Goal: Task Accomplishment & Management: Complete application form

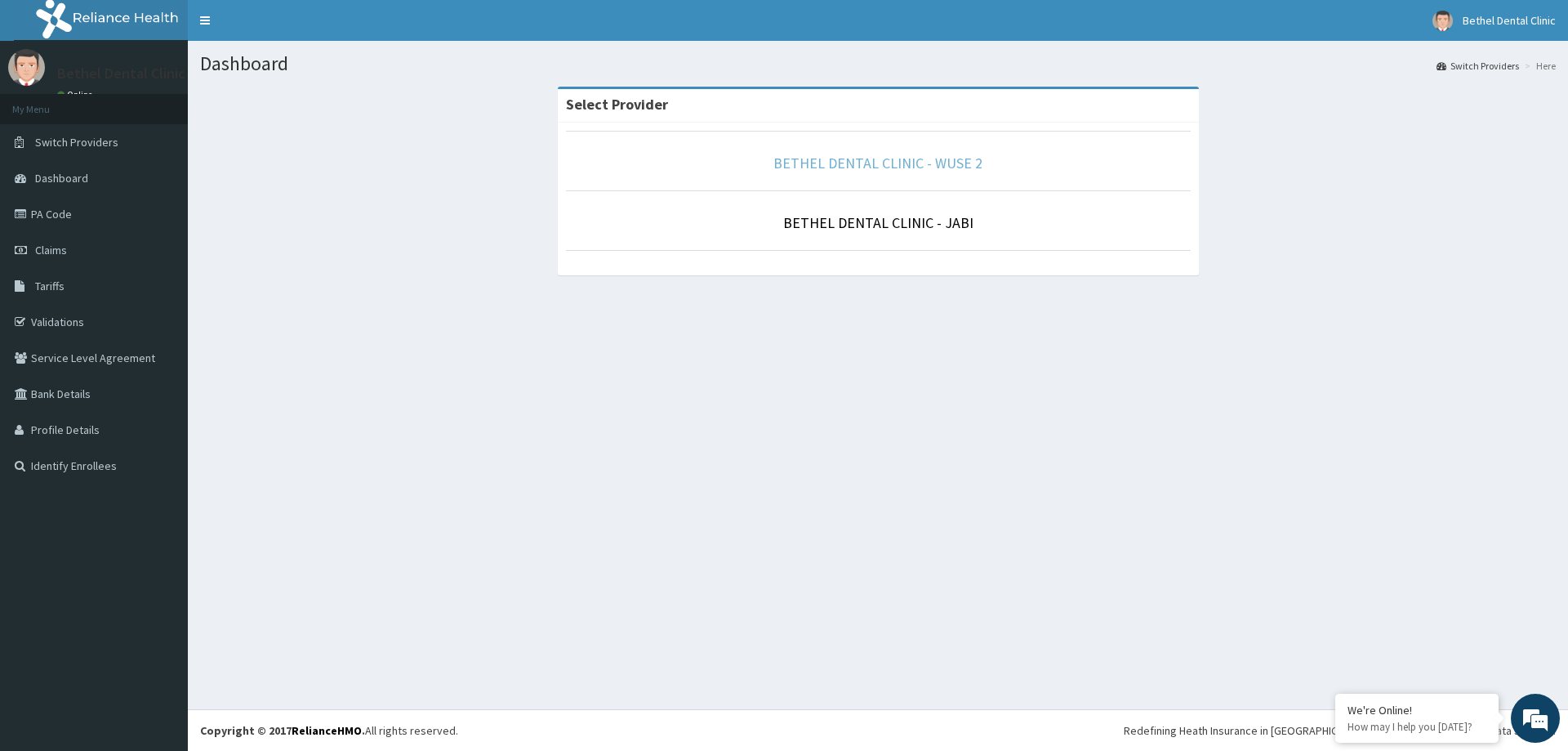
click at [828, 169] on link "BETHEL DENTAL CLINIC - WUSE 2" at bounding box center [878, 163] width 209 height 19
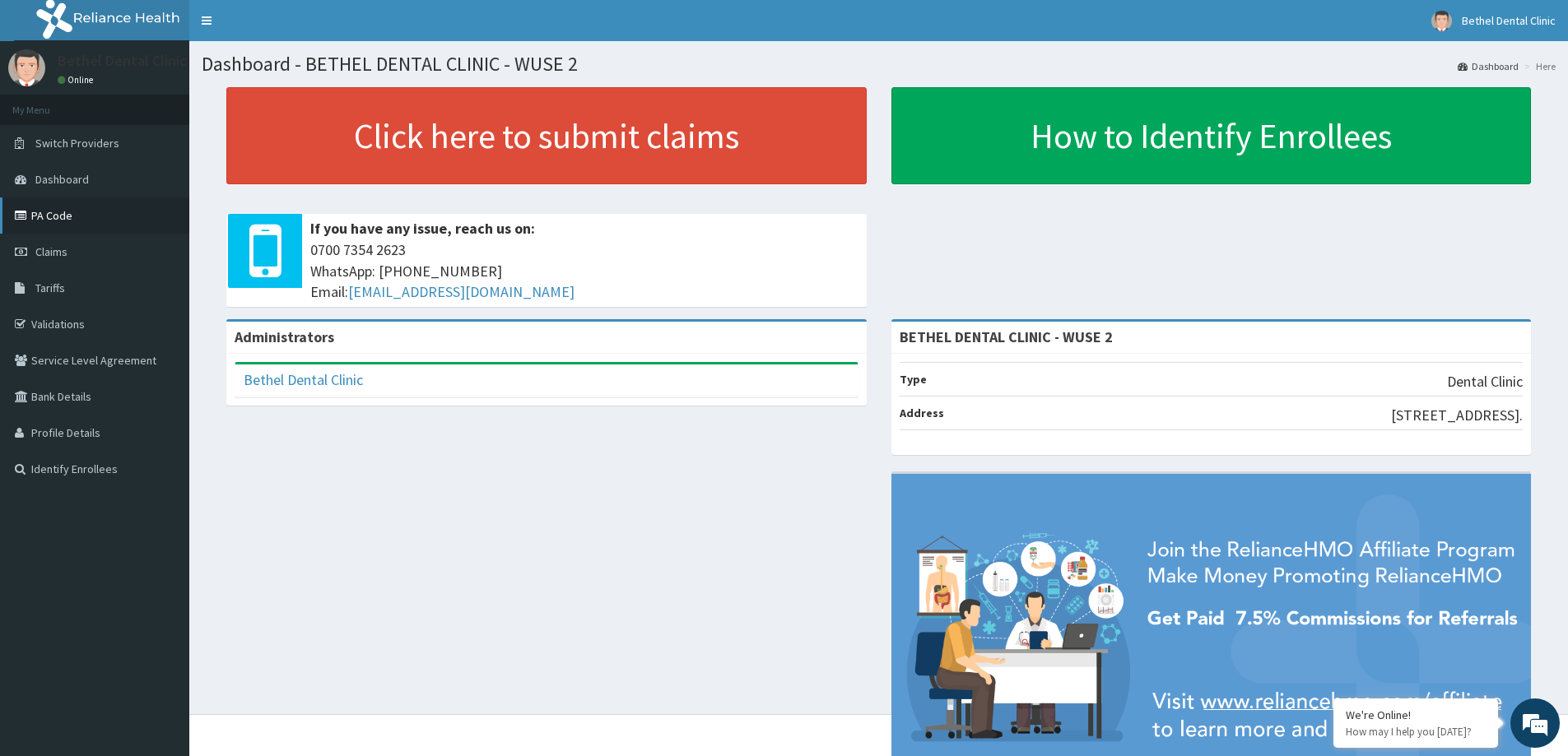
click at [68, 218] on link "PA Code" at bounding box center [94, 216] width 190 height 36
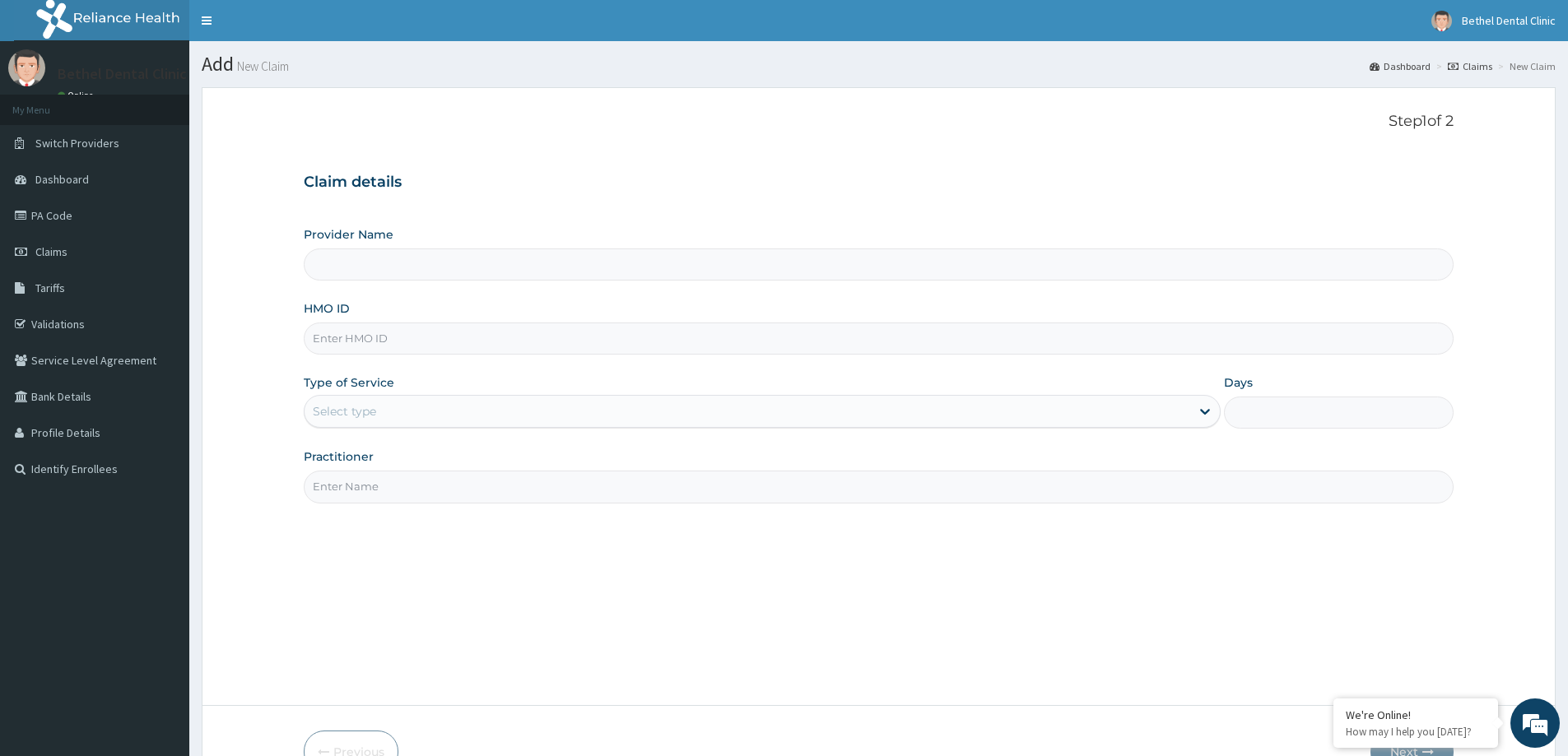
type input "BETHEL DENTAL CLINIC - WUSE 2"
click at [391, 341] on input "HMO ID" at bounding box center [879, 338] width 1150 height 32
type input "f"
type input "FDQ/10016/C"
click at [383, 417] on div "Select type" at bounding box center [747, 411] width 885 height 26
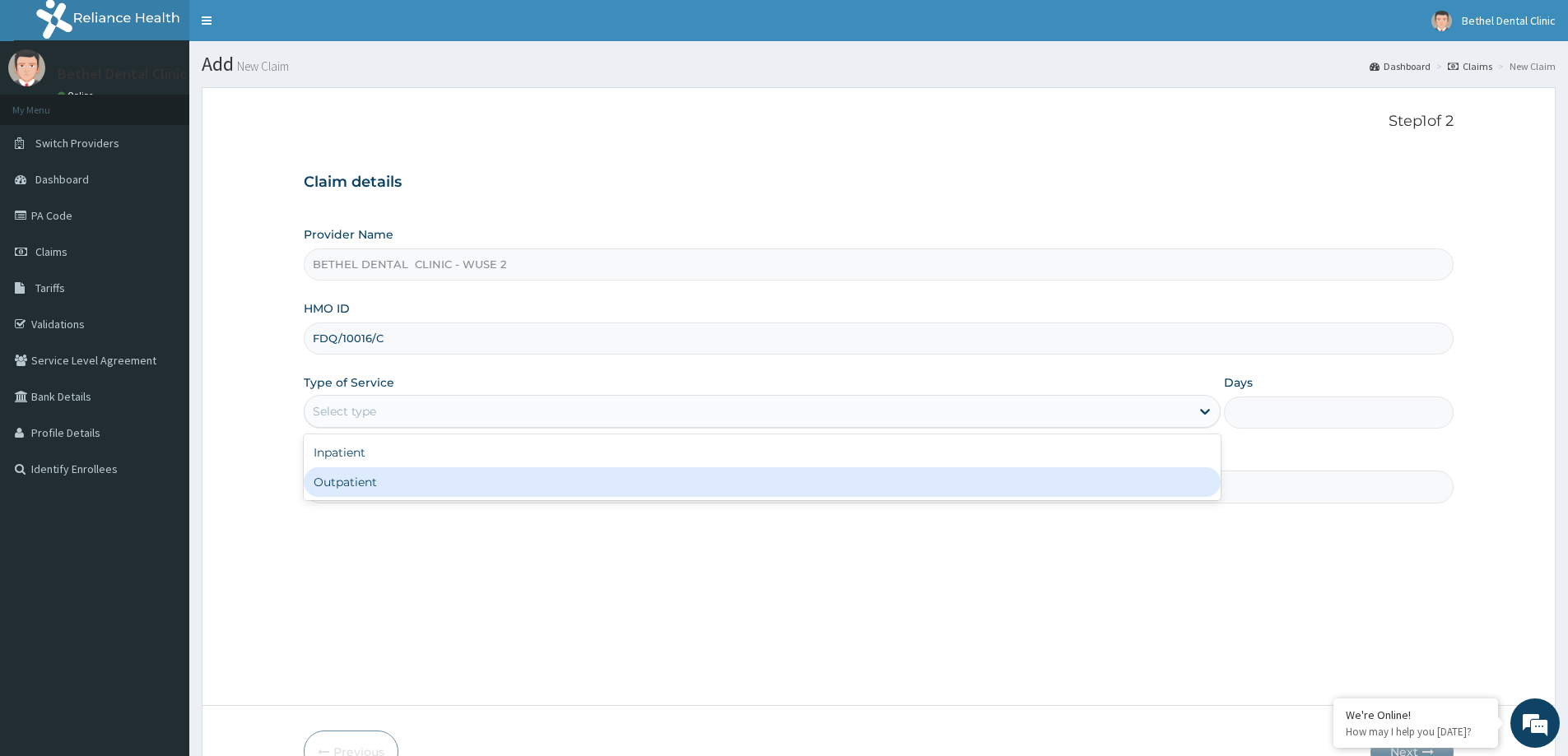
click at [355, 492] on div "Outpatient" at bounding box center [762, 481] width 917 height 30
type input "1"
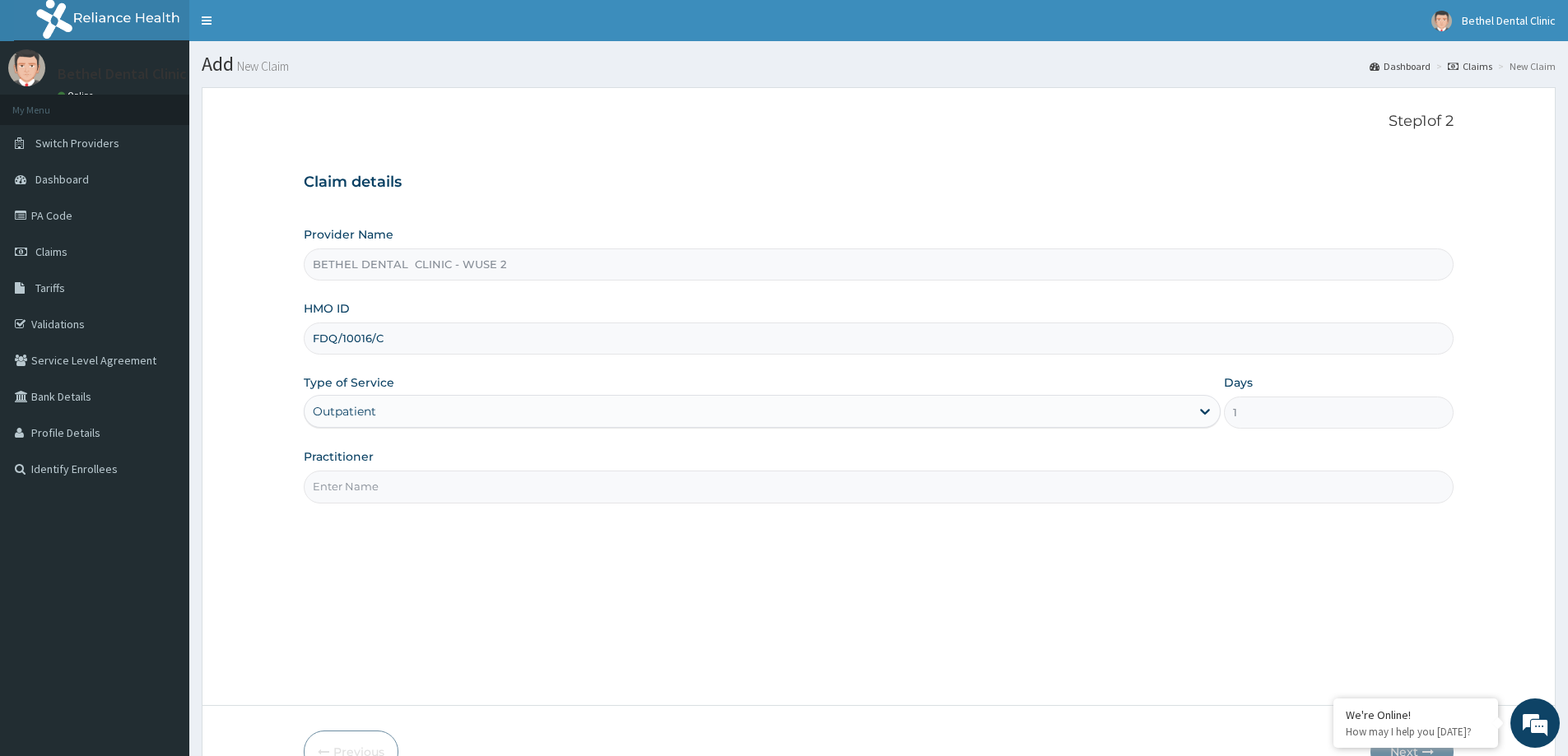
click at [360, 492] on input "Practitioner" at bounding box center [879, 486] width 1150 height 32
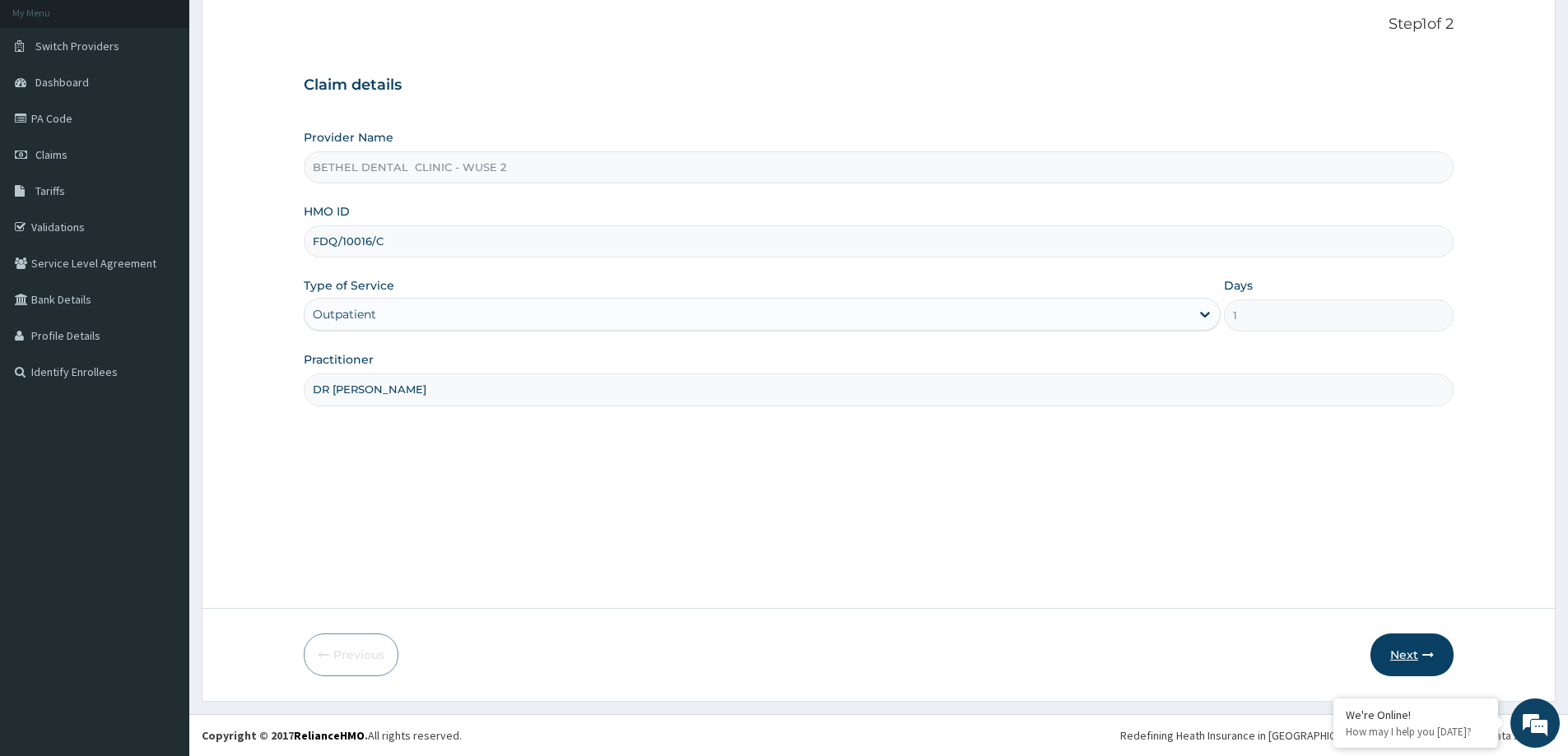
type input "DR [PERSON_NAME]"
click at [1403, 654] on button "Next" at bounding box center [1412, 654] width 83 height 43
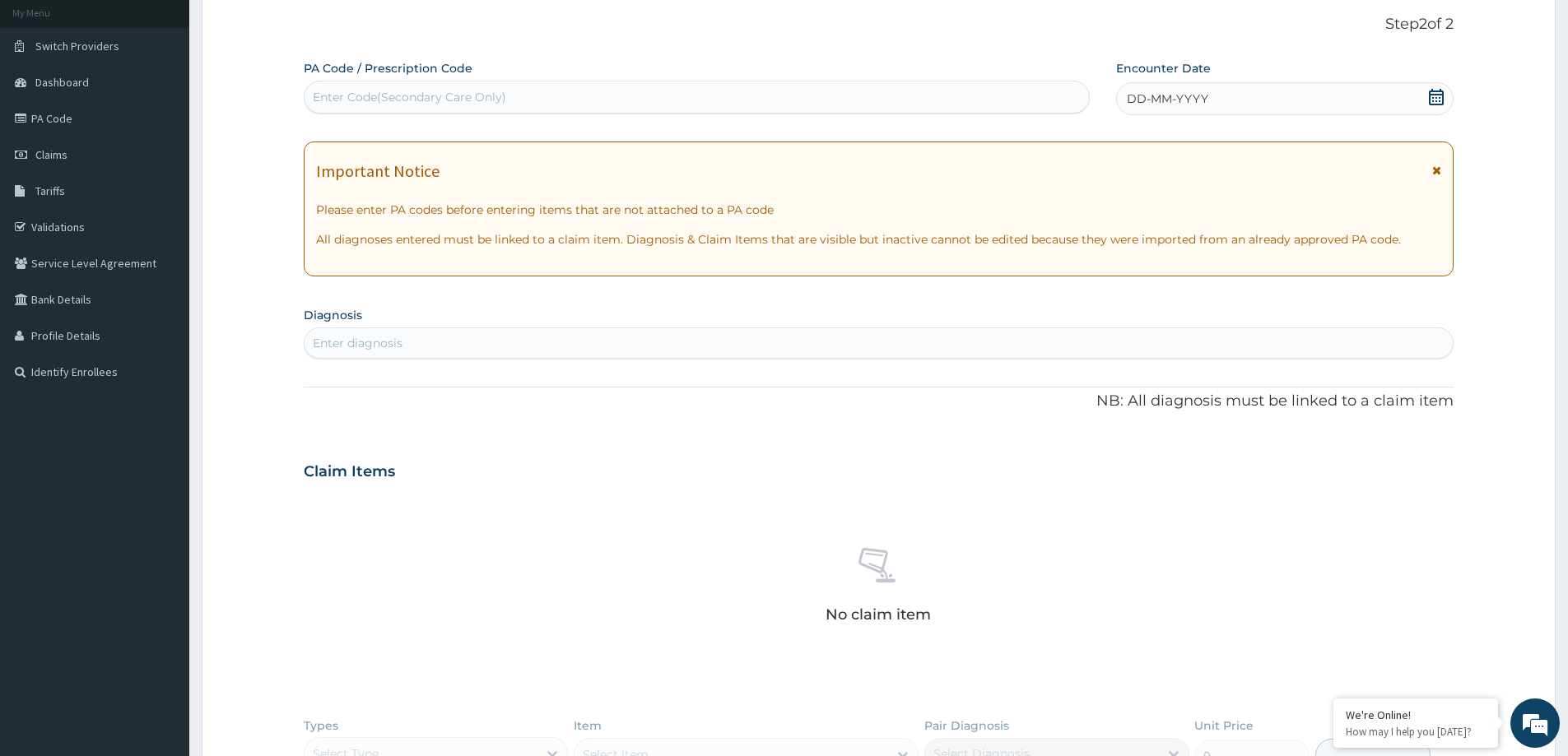
click at [478, 110] on div "Enter Code(Secondary Care Only)" at bounding box center [696, 97] width 784 height 26
paste input "PA/DD6B7E"
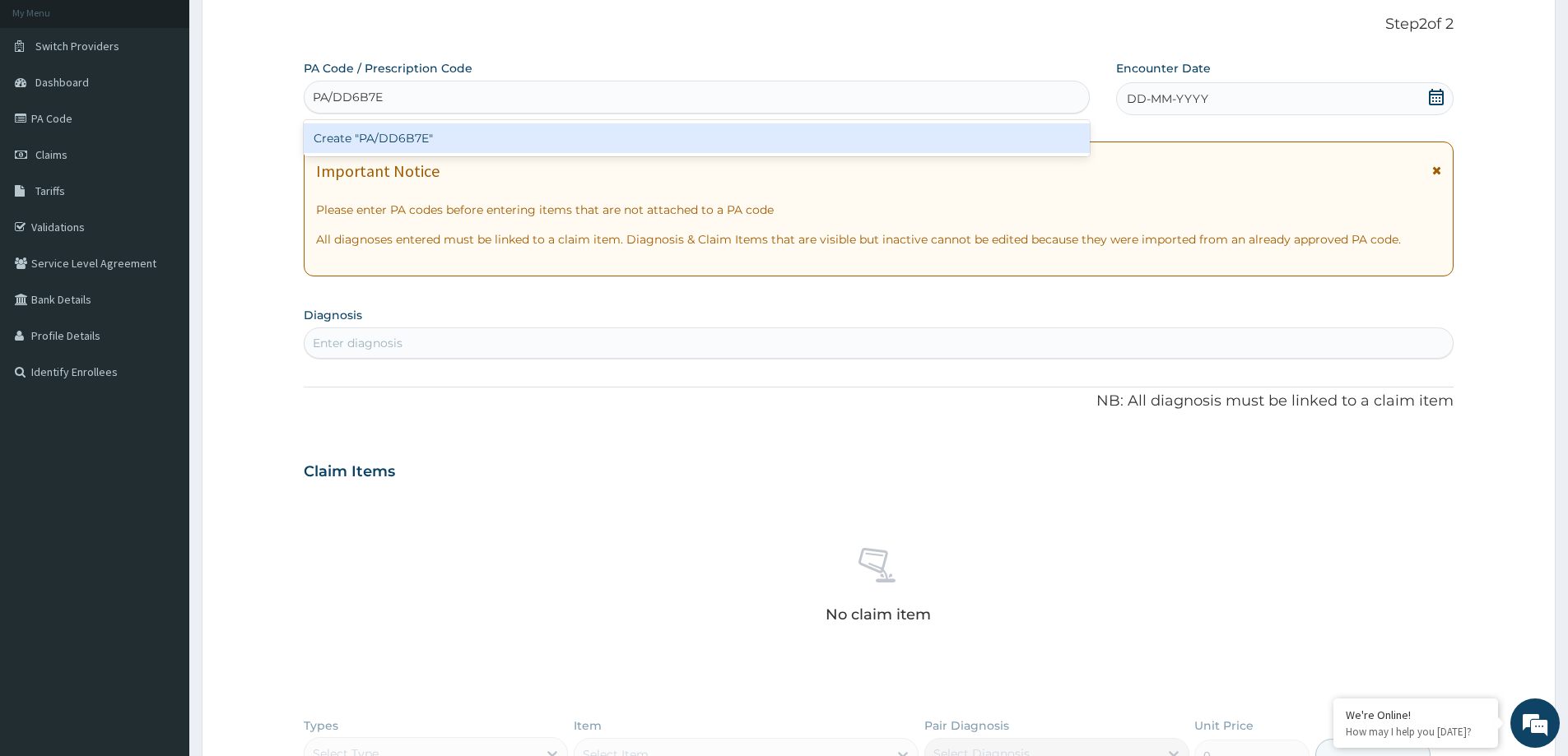
type input "PA/DD6B7E"
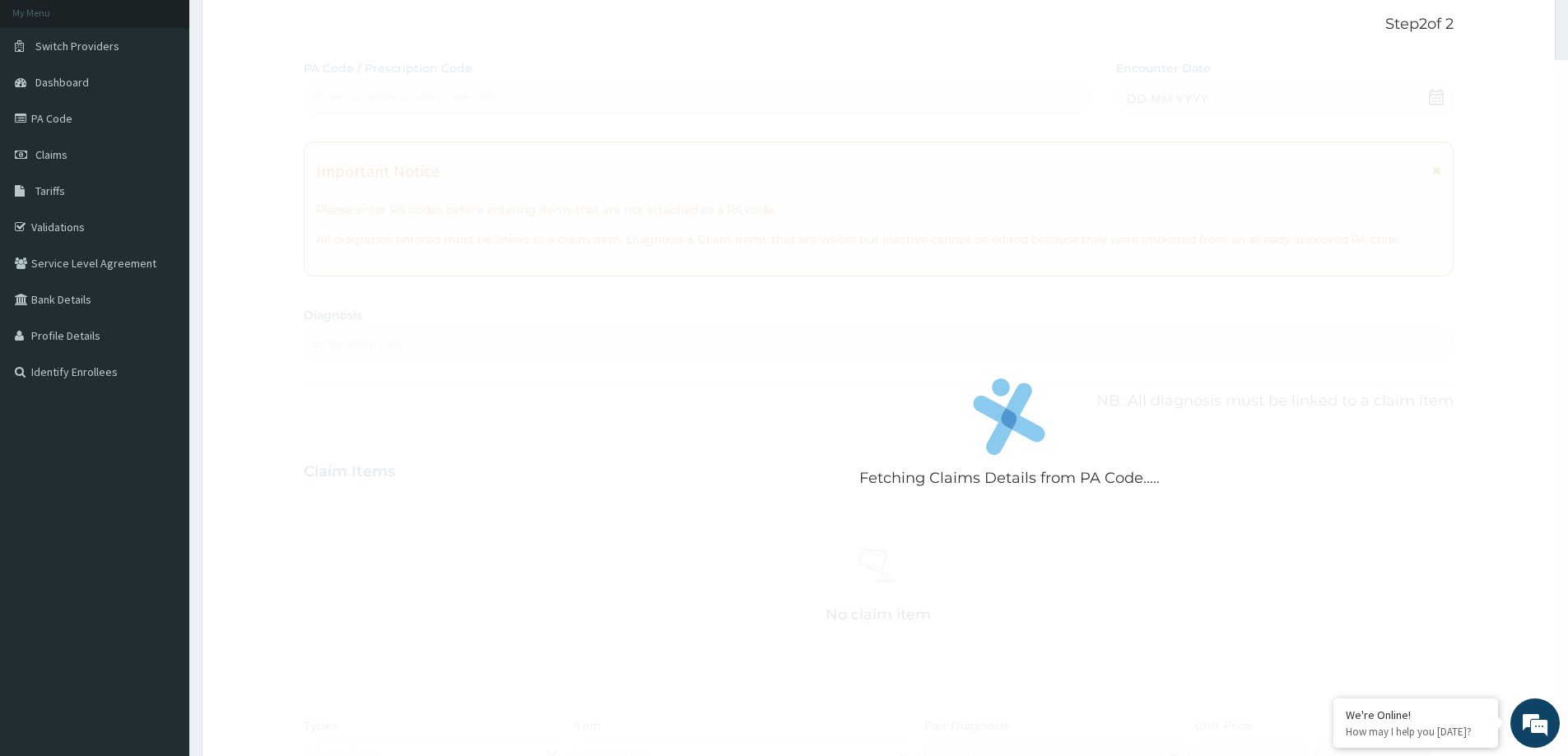
click at [913, 206] on div "Fetching Claims Details from PA Code..... PA Code / Prescription Code Enter Cod…" at bounding box center [879, 477] width 1150 height 835
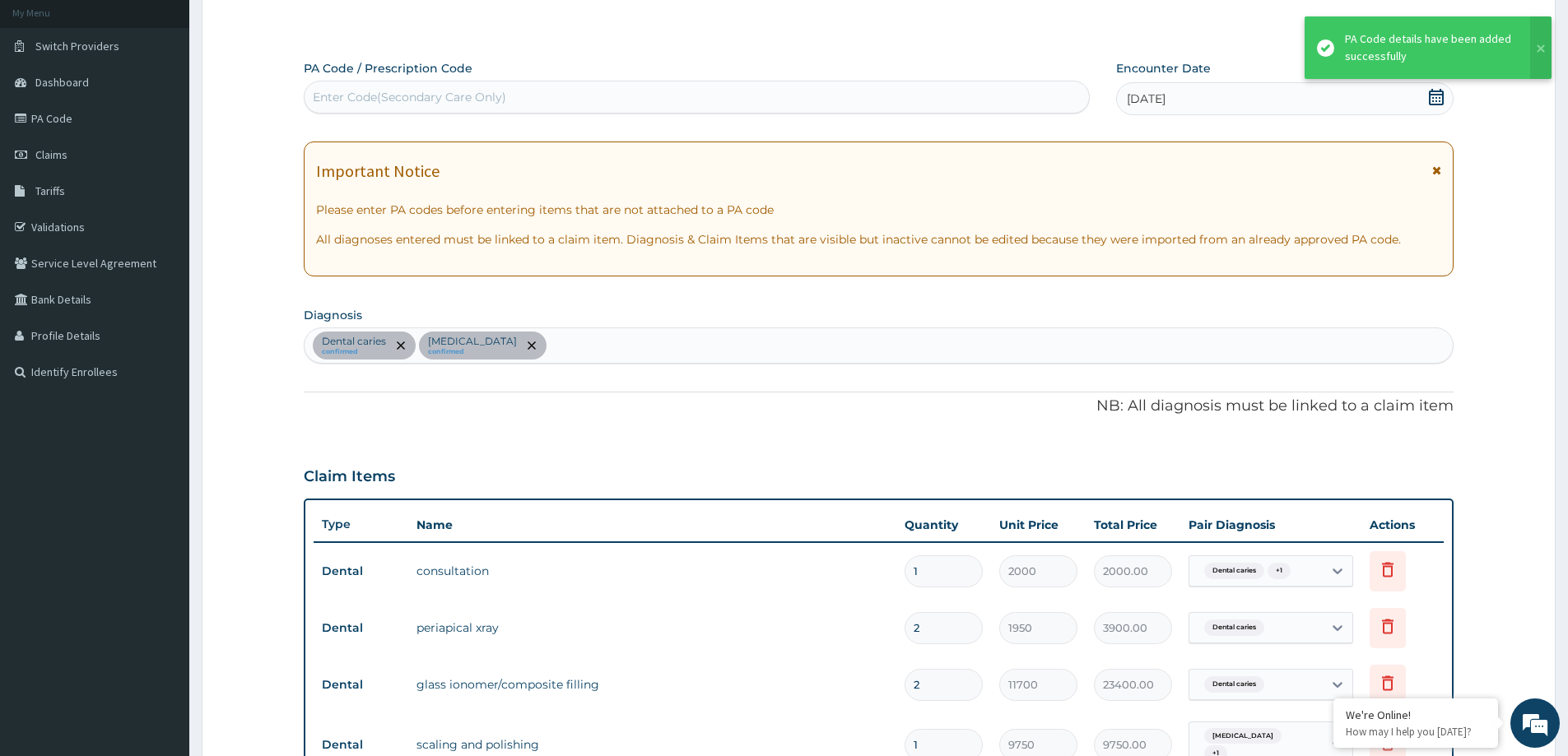
scroll to position [99, 0]
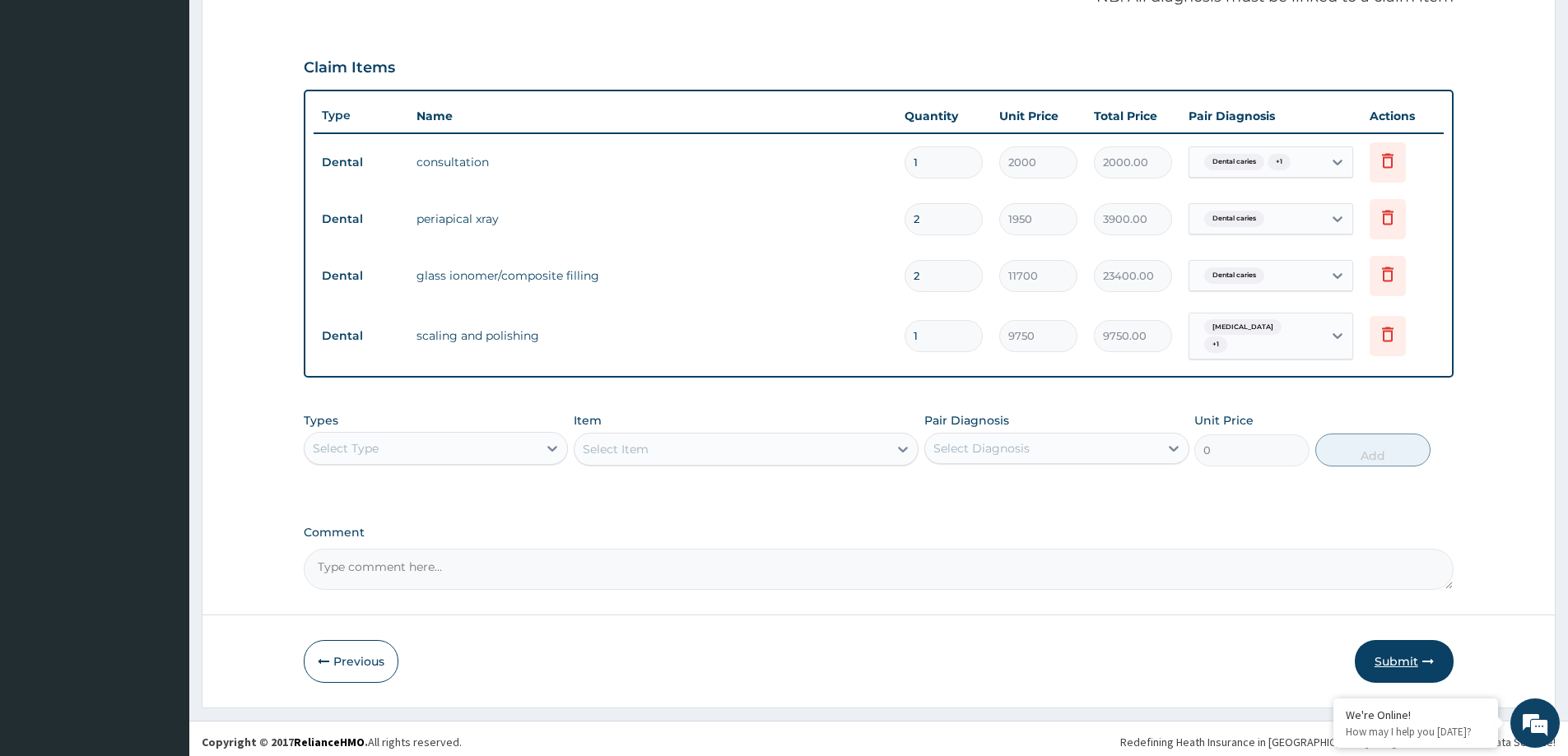
click at [1372, 642] on button "Submit" at bounding box center [1404, 661] width 99 height 43
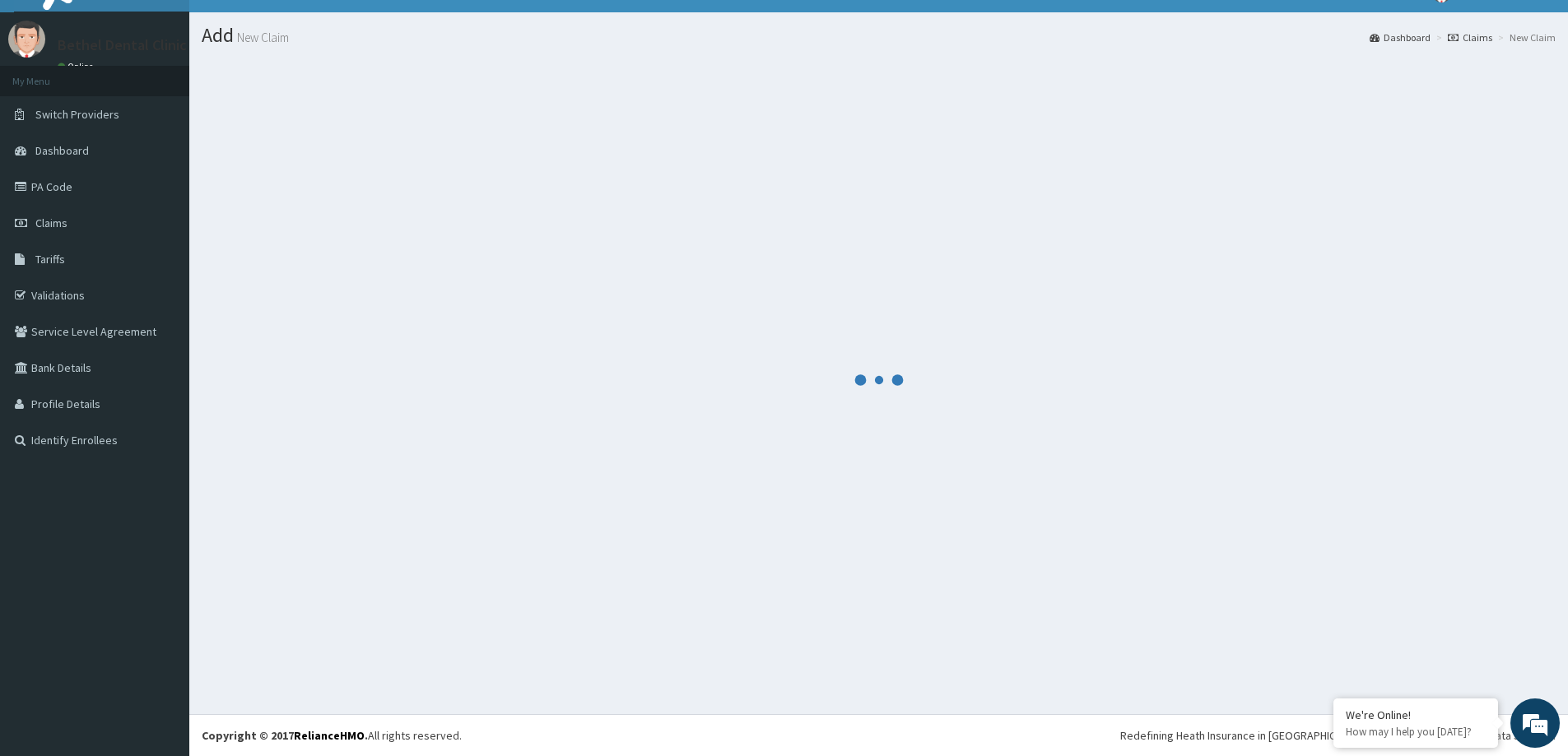
scroll to position [506, 0]
